Goal: Information Seeking & Learning: Learn about a topic

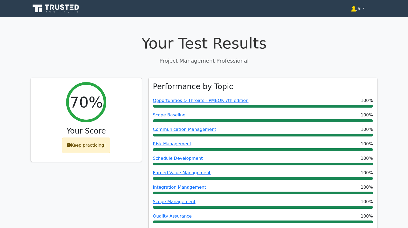
click at [358, 5] on link "Jai" at bounding box center [358, 8] width 39 height 11
click at [348, 19] on link "Profile" at bounding box center [360, 21] width 42 height 9
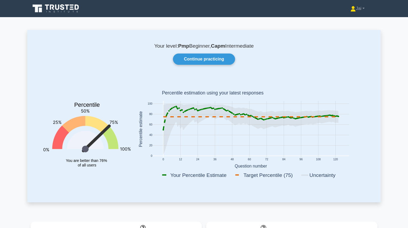
click at [62, 9] on icon at bounding box center [56, 8] width 51 height 10
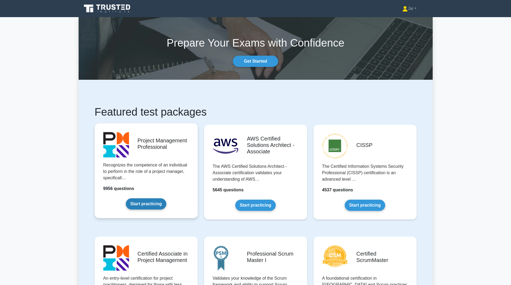
click at [139, 199] on link "Start practicing" at bounding box center [146, 204] width 40 height 11
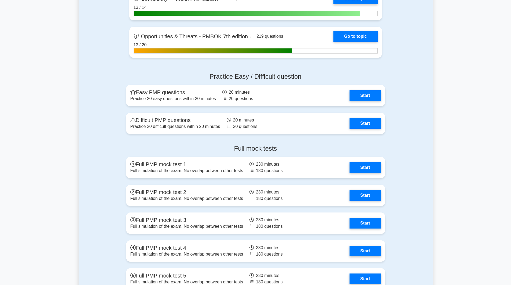
scroll to position [1715, 0]
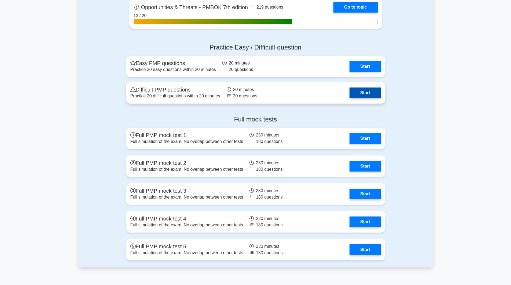
click at [356, 90] on link "Start" at bounding box center [364, 93] width 31 height 11
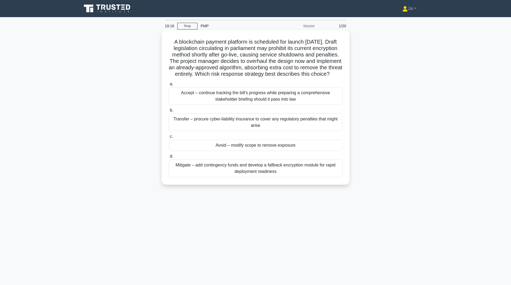
click at [174, 172] on div "Mitigate – add contingency funds and develop a fallback encryption module for r…" at bounding box center [256, 169] width 174 height 18
click at [169, 158] on input "d. Mitigate – add contingency funds and develop a fallback encryption module fo…" at bounding box center [169, 156] width 0 height 3
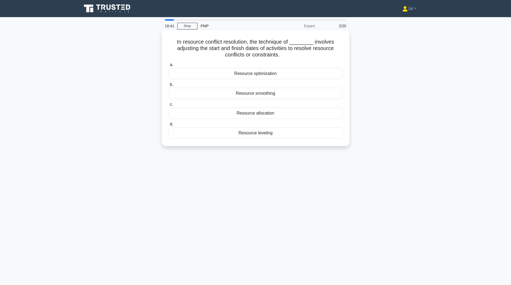
click at [268, 133] on div "Resource leveling" at bounding box center [256, 133] width 174 height 11
click at [169, 126] on input "d. Resource leveling" at bounding box center [169, 124] width 0 height 3
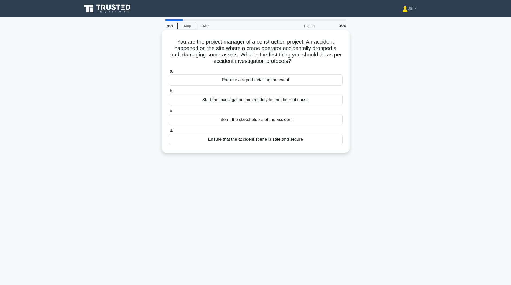
click at [205, 139] on div "Ensure that the accident scene is safe and secure" at bounding box center [256, 139] width 174 height 11
click at [169, 133] on input "d. Ensure that the accident scene is safe and secure" at bounding box center [169, 130] width 0 height 3
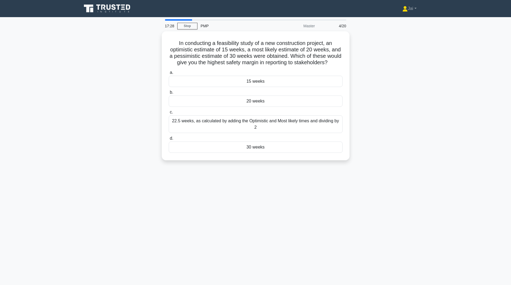
click at [101, 167] on div "In conducting a feasibility study of a new construction project, an optimistic …" at bounding box center [256, 99] width 354 height 136
click at [251, 152] on div "30 weeks" at bounding box center [256, 145] width 174 height 11
click at [169, 139] on input "d. 30 weeks" at bounding box center [169, 137] width 0 height 3
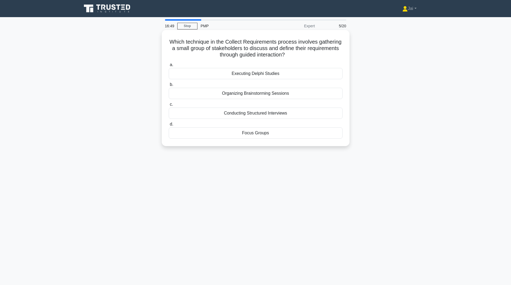
click at [240, 94] on div "Organizing Brainstorming Sessions" at bounding box center [256, 93] width 174 height 11
click at [169, 87] on input "b. Organizing Brainstorming Sessions" at bounding box center [169, 84] width 0 height 3
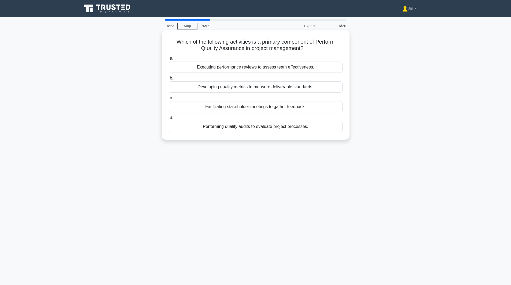
click at [218, 89] on div "Developing quality metrics to measure deliverable standards." at bounding box center [256, 86] width 174 height 11
click at [169, 80] on input "b. Developing quality metrics to measure deliverable standards." at bounding box center [169, 78] width 0 height 3
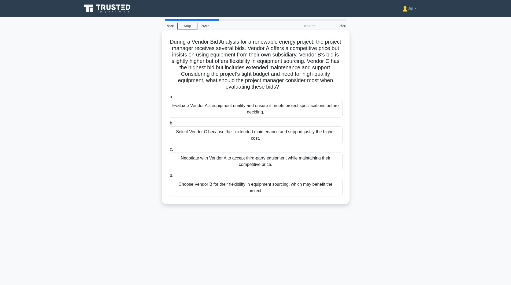
click at [215, 157] on div "Negotiate with Vendor A to accept third-party equipment while maintaining their…" at bounding box center [256, 162] width 174 height 18
click at [169, 151] on input "c. Negotiate with Vendor A to accept third-party equipment while maintaining th…" at bounding box center [169, 149] width 0 height 3
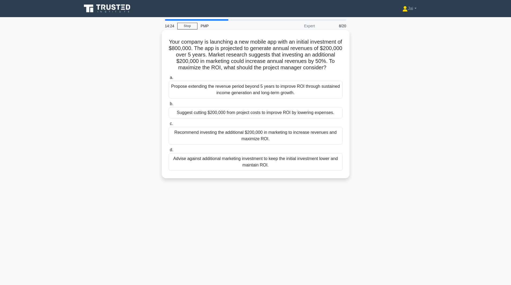
click at [235, 118] on div "Suggest cutting $200,000 from project costs to improve ROI by lowering expenses." at bounding box center [256, 112] width 174 height 11
click at [169, 106] on input "b. Suggest cutting $200,000 from project costs to improve ROI by lowering expen…" at bounding box center [169, 103] width 0 height 3
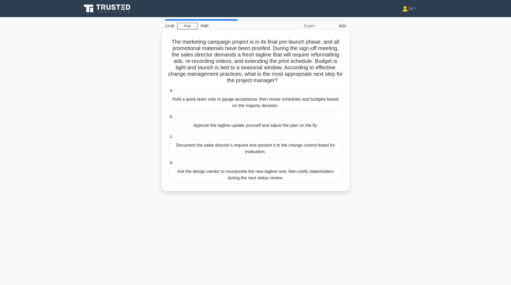
click at [217, 150] on div "Document the sales director’s request and present it to the change control boar…" at bounding box center [256, 149] width 174 height 18
click at [169, 139] on input "c. Document the sales director’s request and present it to the change control b…" at bounding box center [169, 136] width 0 height 3
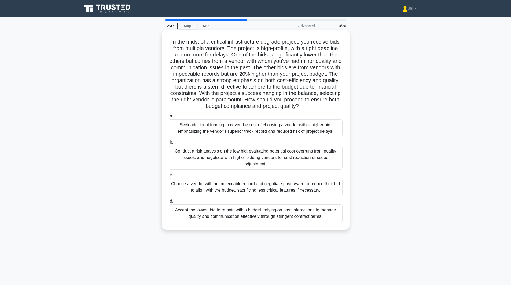
click at [218, 162] on div "Conduct a risk analysis on the low bid, evaluating potential cost overruns from…" at bounding box center [256, 158] width 174 height 24
click at [169, 144] on input "b. Conduct a risk analysis on the low bid, evaluating potential cost overruns f…" at bounding box center [169, 142] width 0 height 3
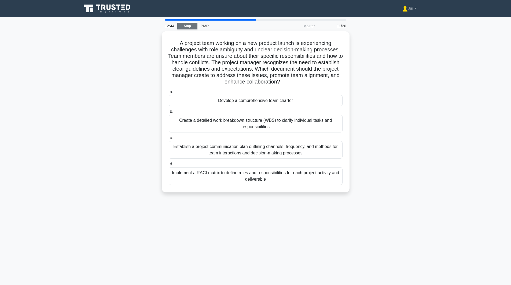
click at [187, 26] on link "Stop" at bounding box center [187, 26] width 20 height 7
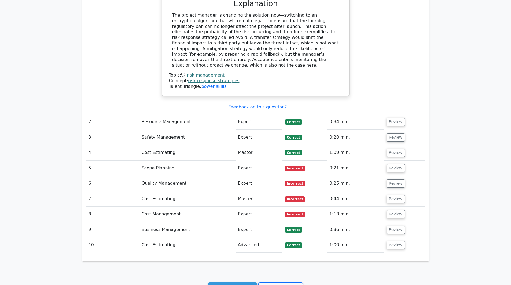
scroll to position [509, 0]
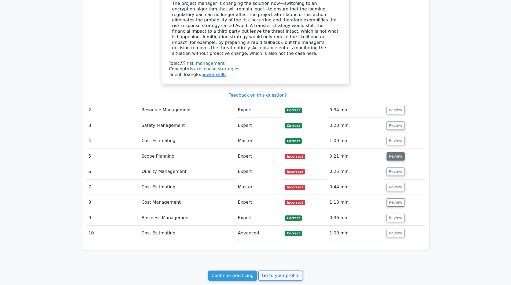
click at [396, 153] on button "Review" at bounding box center [395, 157] width 18 height 8
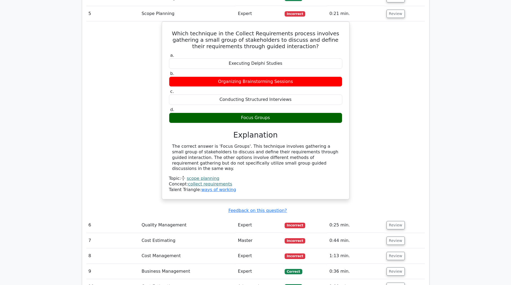
scroll to position [724, 0]
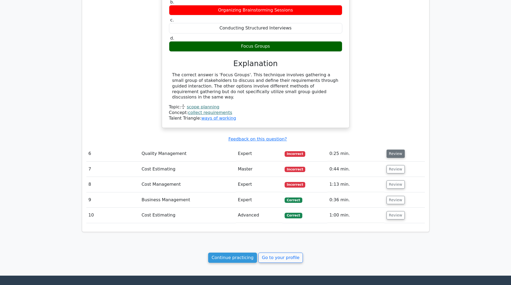
click at [394, 150] on button "Review" at bounding box center [395, 154] width 18 height 8
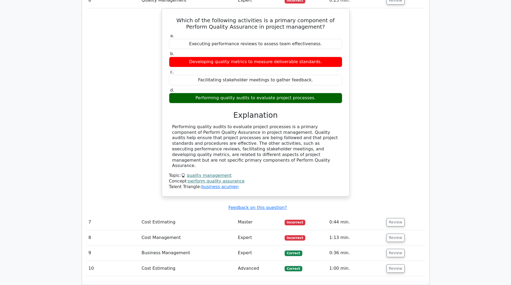
scroll to position [884, 0]
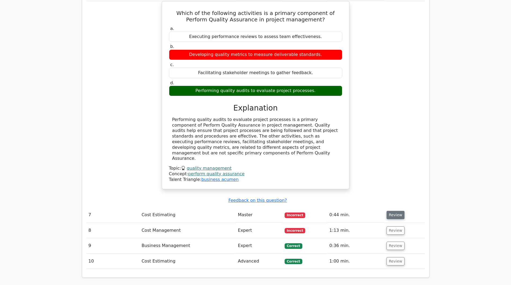
click at [389, 211] on button "Review" at bounding box center [395, 215] width 18 height 8
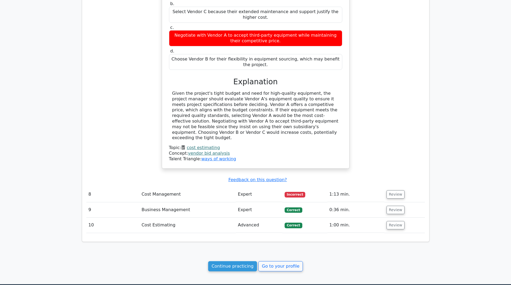
scroll to position [1206, 0]
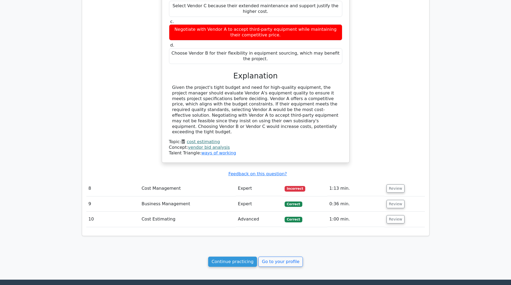
click at [402, 181] on td "Review" at bounding box center [404, 188] width 40 height 15
click at [395, 185] on button "Review" at bounding box center [395, 189] width 18 height 8
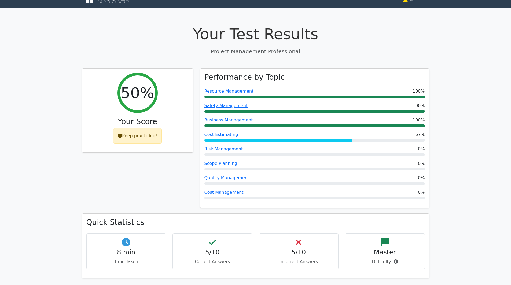
scroll to position [0, 0]
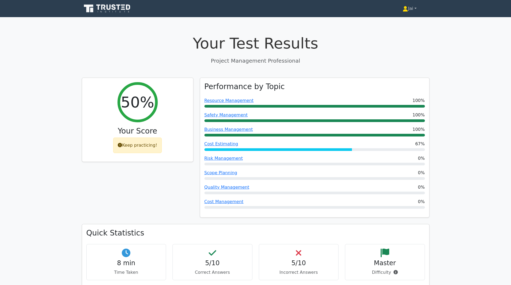
click at [410, 7] on link "Jai" at bounding box center [408, 8] width 39 height 11
click at [404, 20] on link "Profile" at bounding box center [411, 21] width 42 height 9
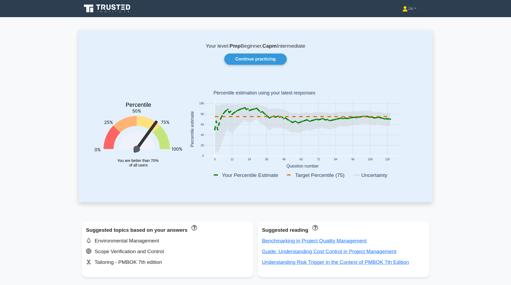
click at [126, 10] on icon at bounding box center [107, 8] width 51 height 10
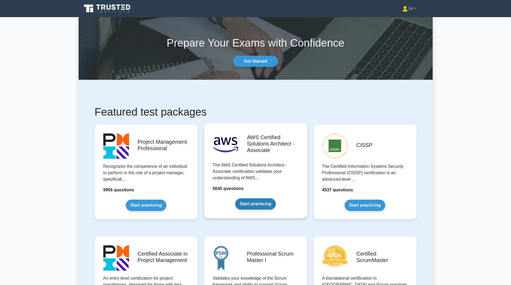
click at [273, 199] on link "Start practicing" at bounding box center [255, 204] width 40 height 11
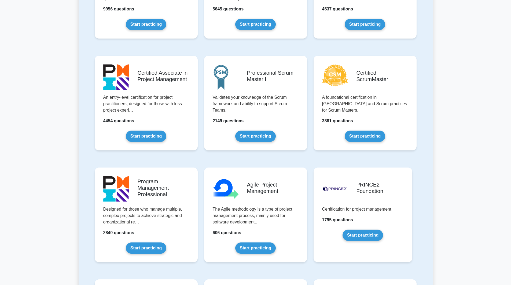
scroll to position [188, 0]
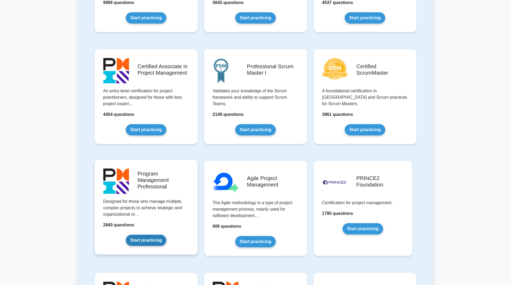
click at [126, 235] on link "Start practicing" at bounding box center [146, 240] width 40 height 11
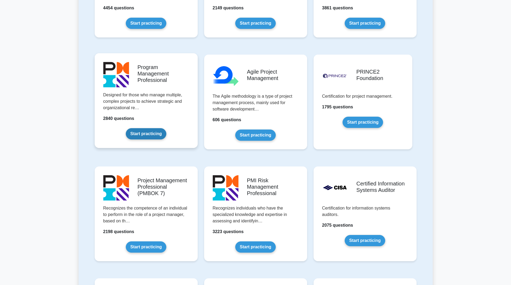
scroll to position [295, 0]
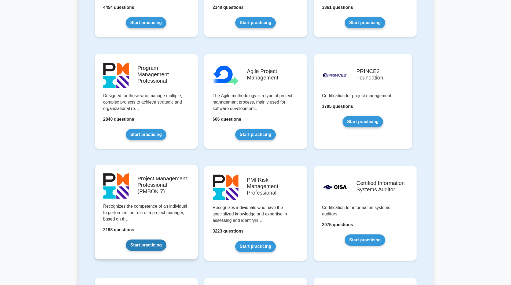
click at [147, 240] on link "Start practicing" at bounding box center [146, 245] width 40 height 11
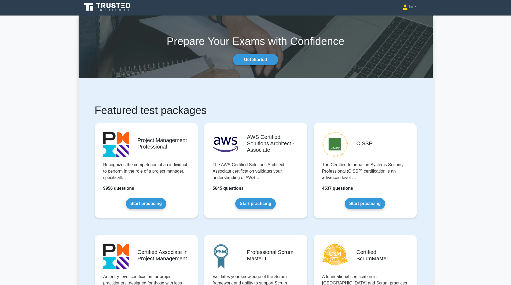
scroll to position [0, 0]
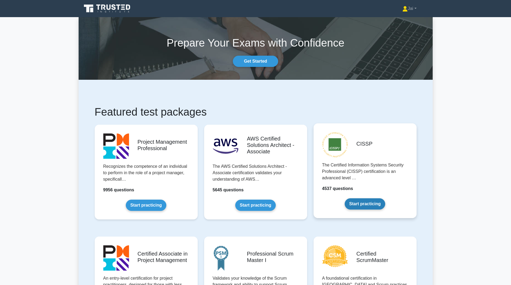
click at [381, 199] on link "Start practicing" at bounding box center [364, 204] width 40 height 11
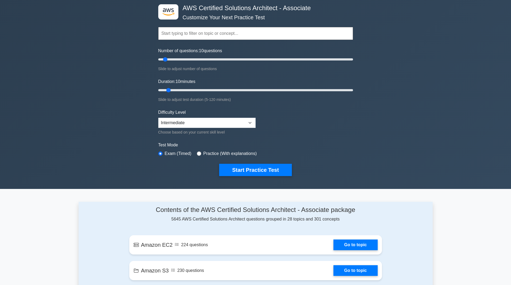
scroll to position [80, 0]
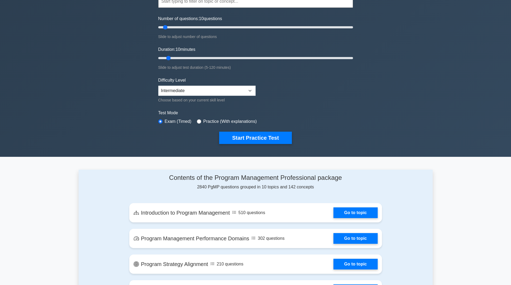
scroll to position [134, 0]
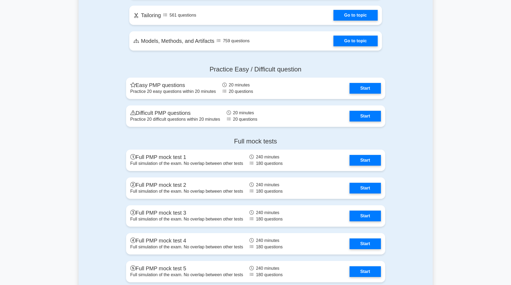
scroll to position [268, 0]
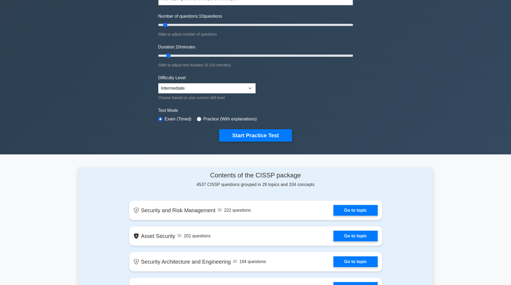
scroll to position [27, 0]
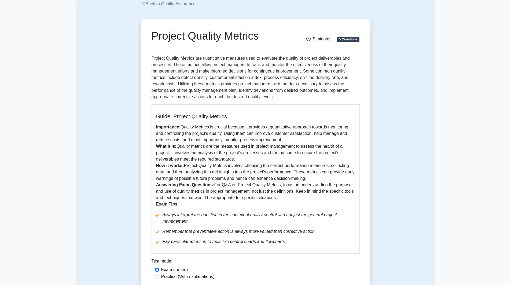
scroll to position [54, 0]
